Goal: Information Seeking & Learning: Get advice/opinions

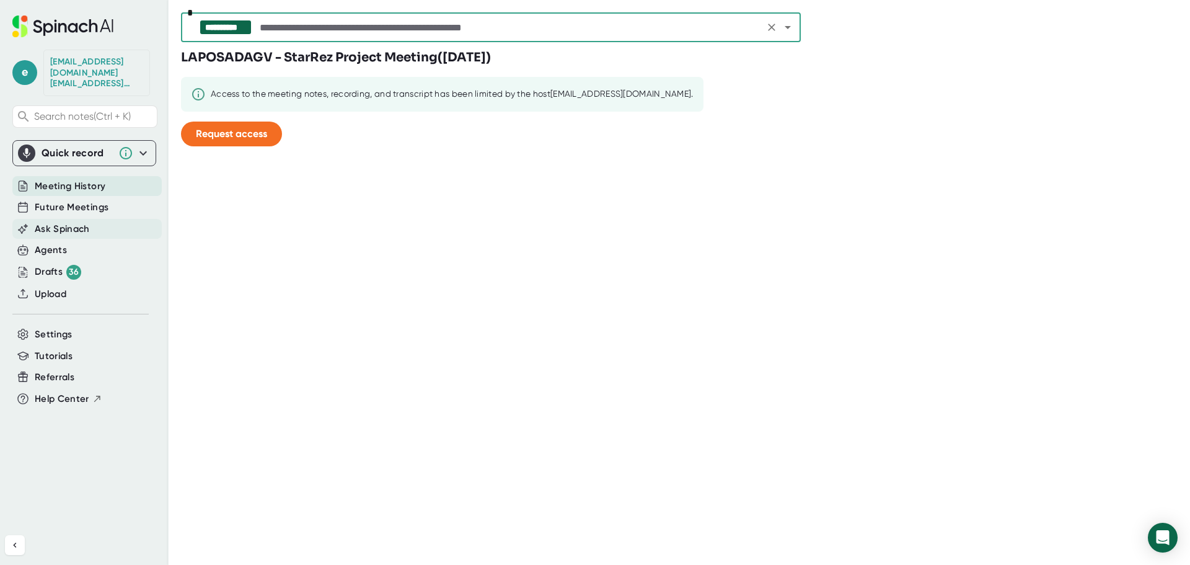
click at [54, 222] on span "Ask Spinach" at bounding box center [62, 229] width 55 height 14
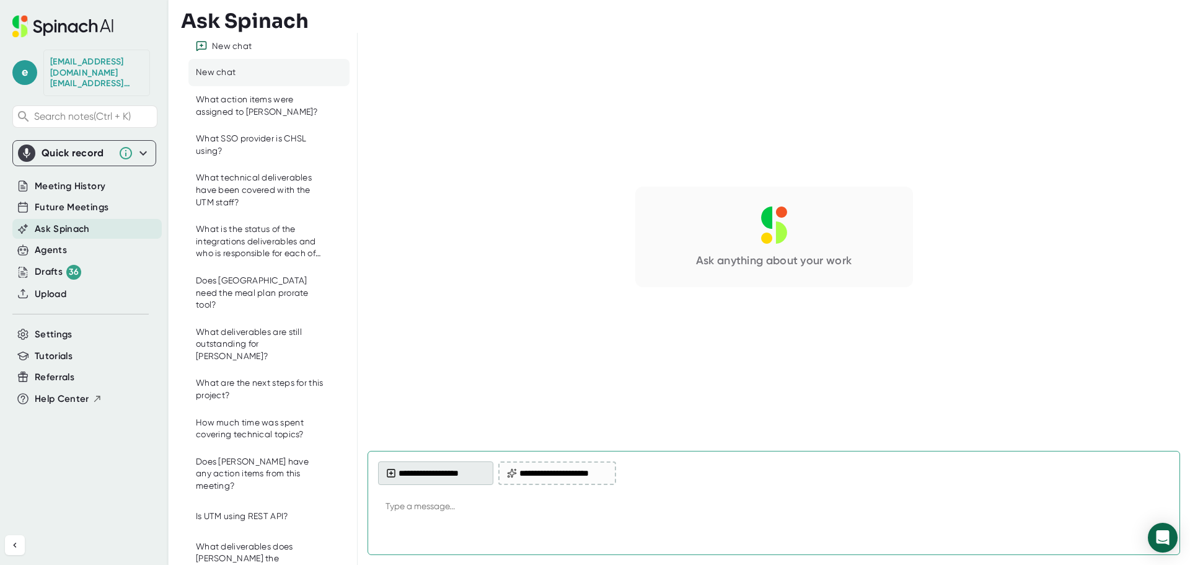
click at [422, 469] on button "**********" at bounding box center [435, 473] width 115 height 24
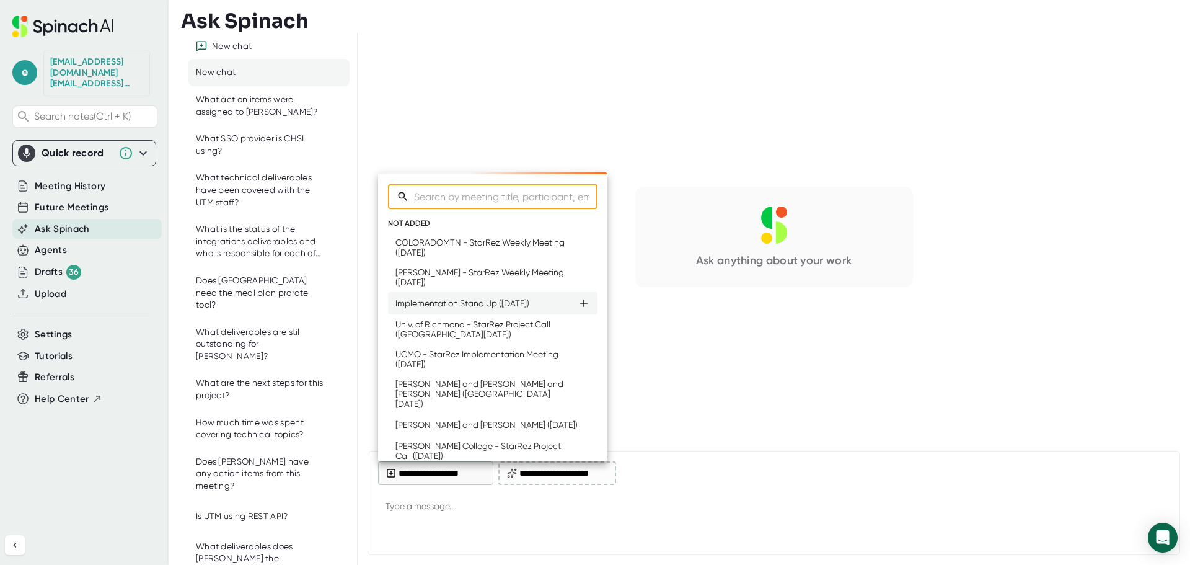
type textarea "x"
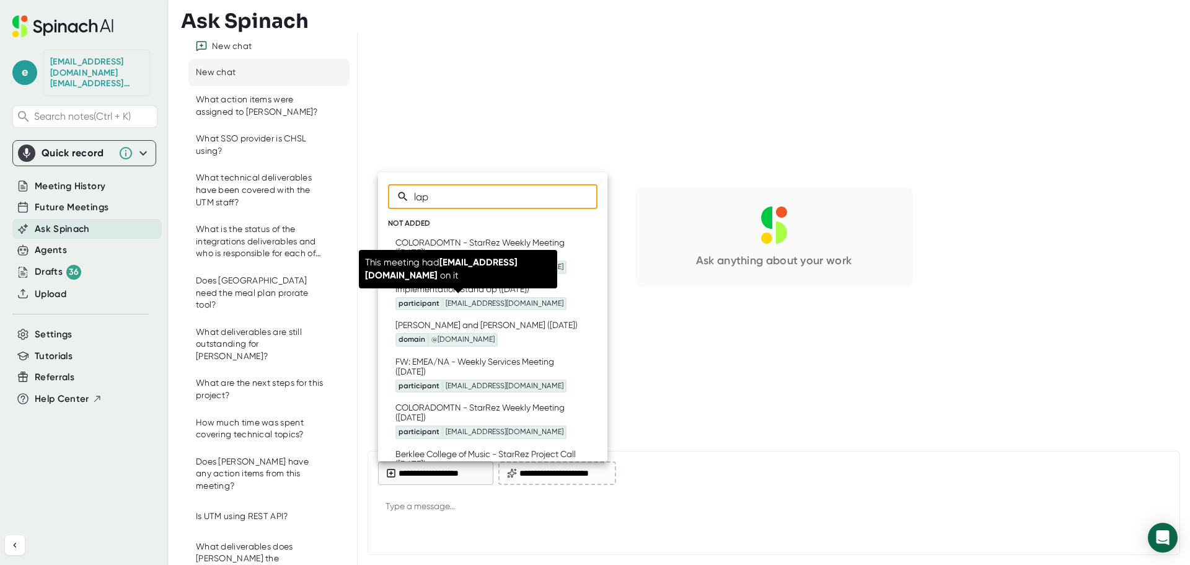
type input "lapo"
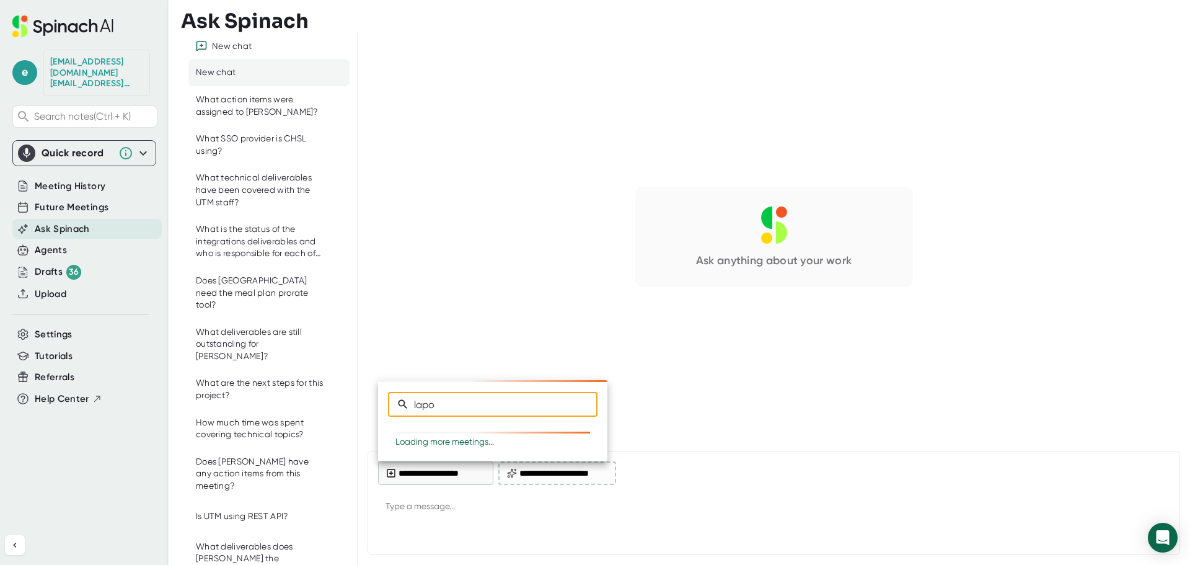
type textarea "x"
type input "laposada"
type textarea "x"
type input "laposada"
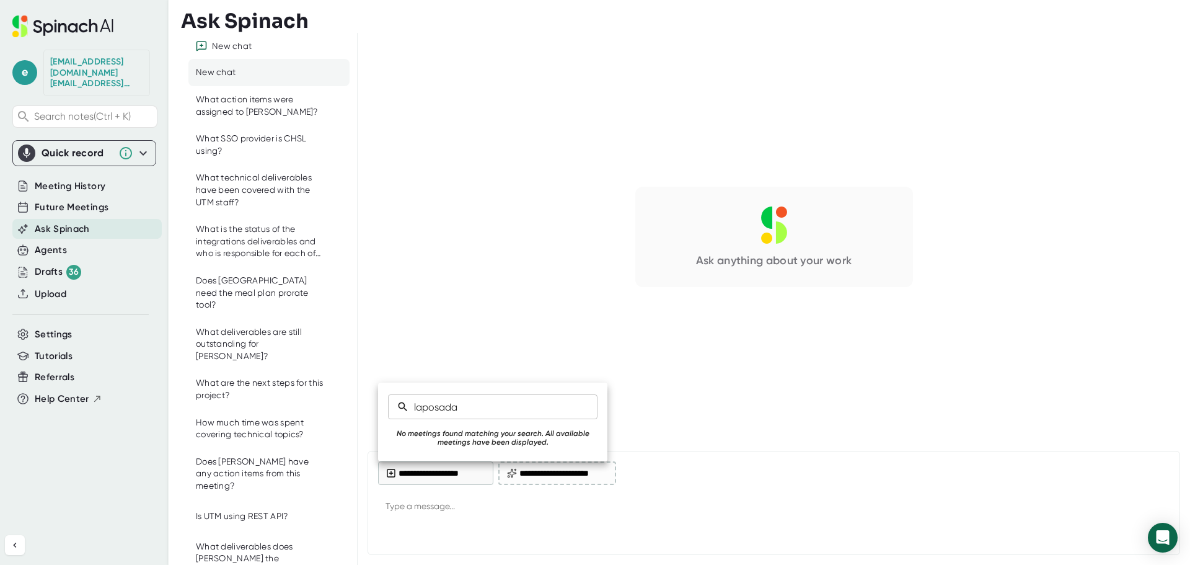
type textarea "x"
